Goal: Check status: Check status

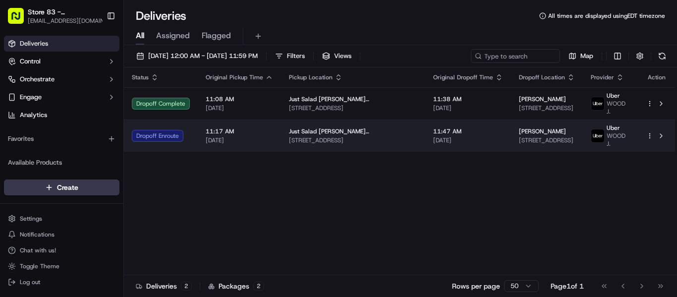
click at [441, 140] on span "09/20/2025" at bounding box center [468, 140] width 70 height 8
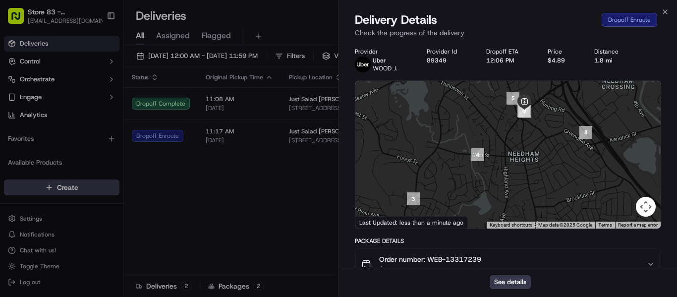
drag, startPoint x: 244, startPoint y: 178, endPoint x: 222, endPoint y: 179, distance: 22.9
